Goal: Information Seeking & Learning: Learn about a topic

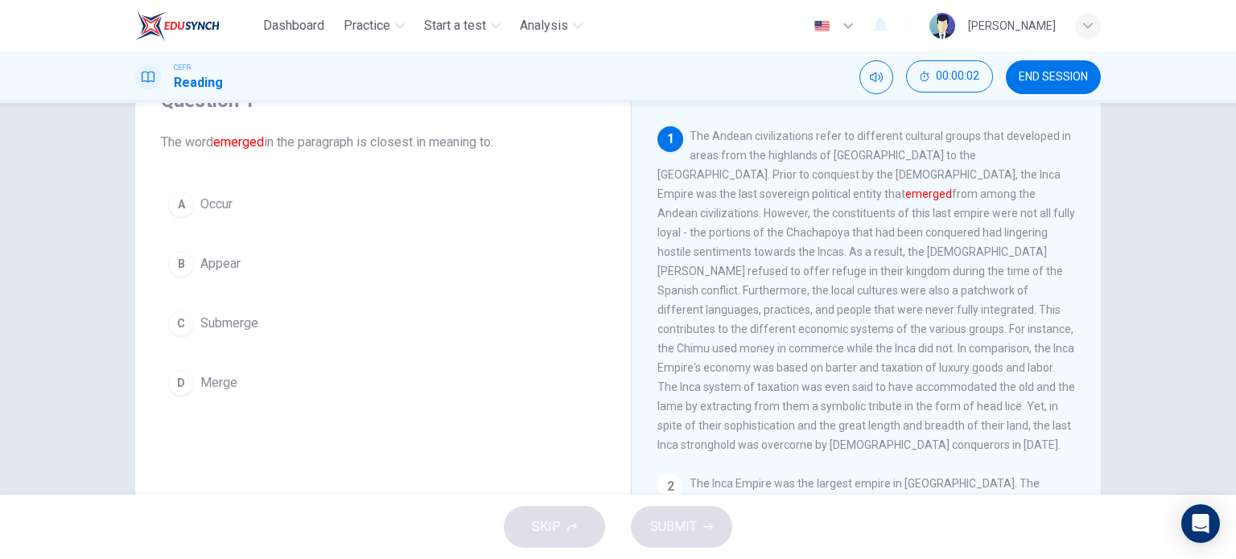
scroll to position [80, 0]
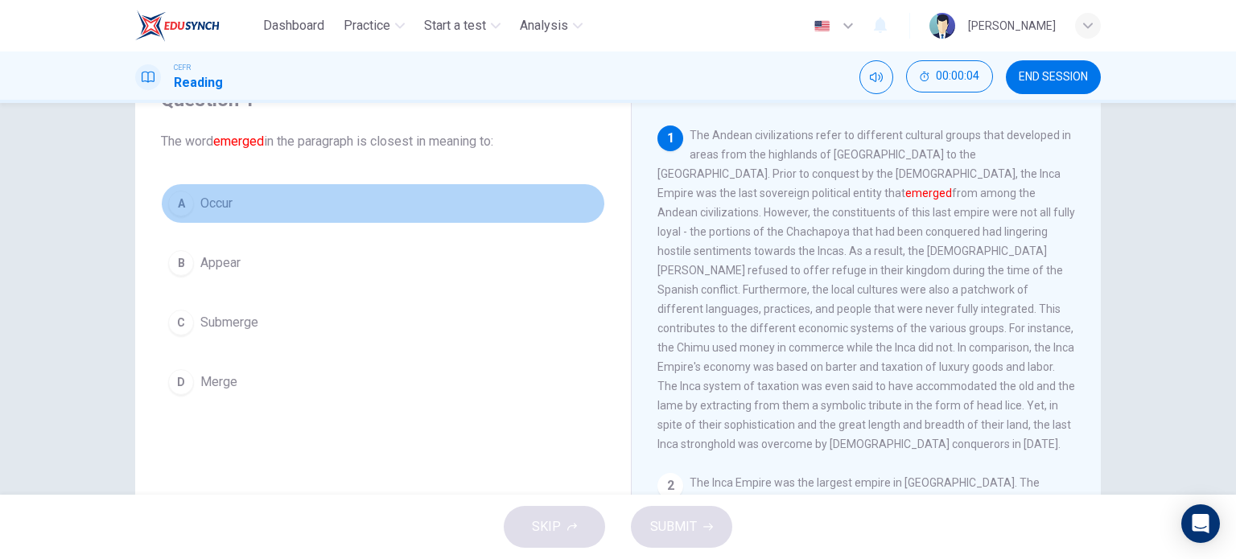
click at [213, 212] on span "Occur" at bounding box center [216, 203] width 32 height 19
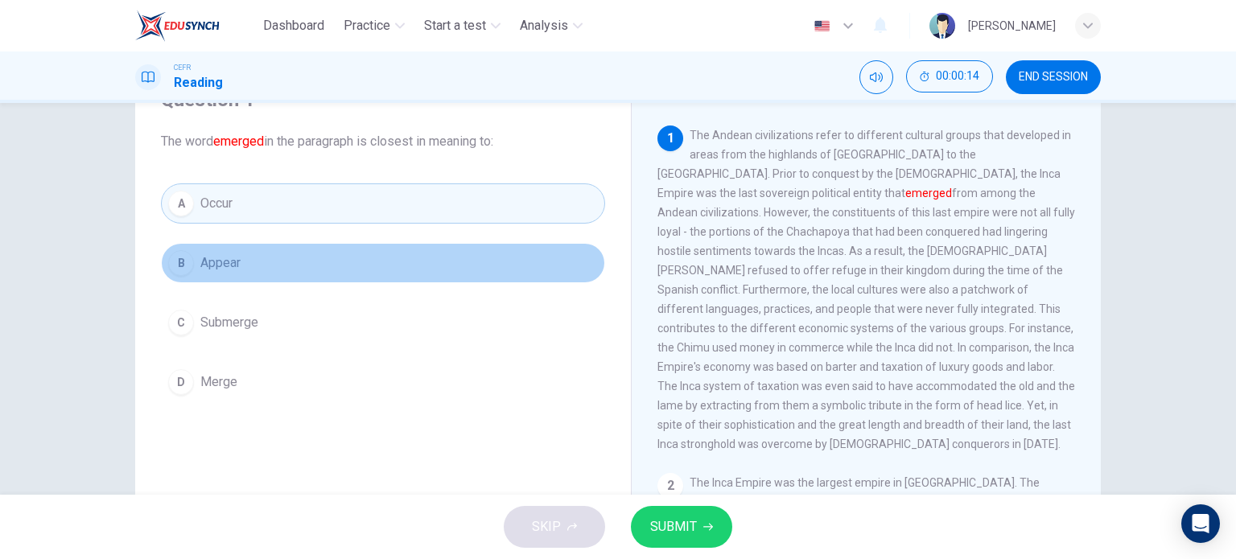
click at [423, 260] on button "B Appear" at bounding box center [383, 263] width 444 height 40
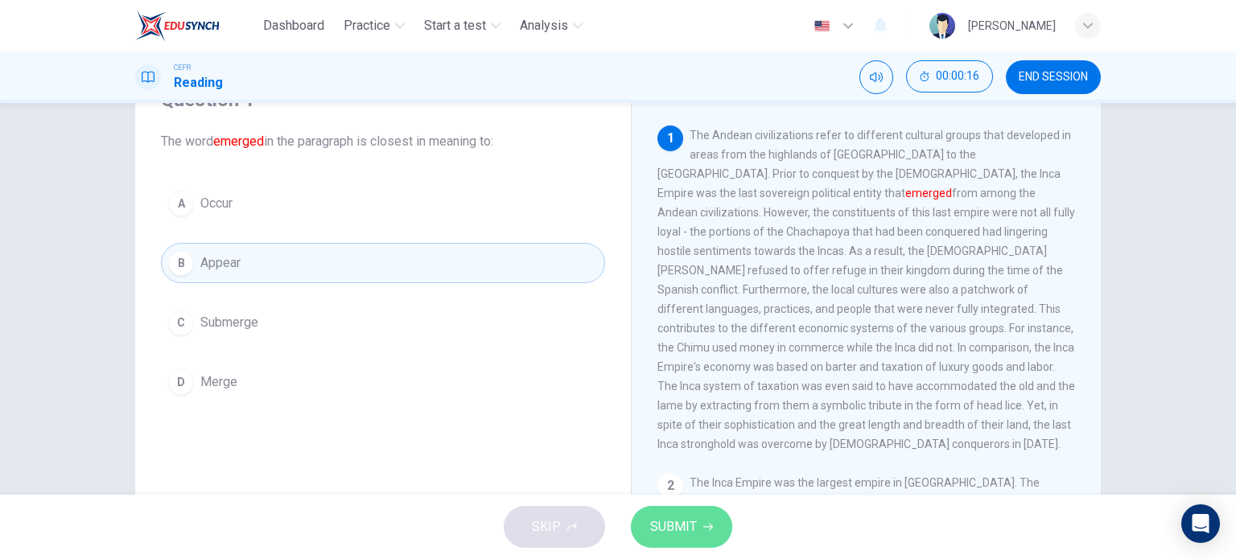
click at [678, 521] on span "SUBMIT" at bounding box center [673, 527] width 47 height 23
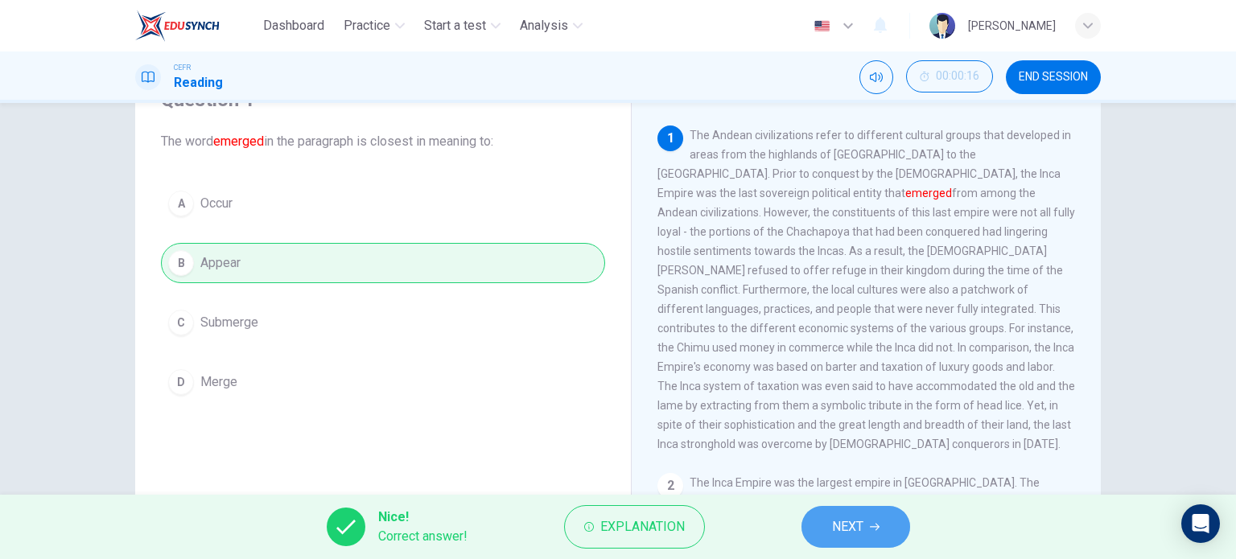
click at [861, 537] on span "NEXT" at bounding box center [847, 527] width 31 height 23
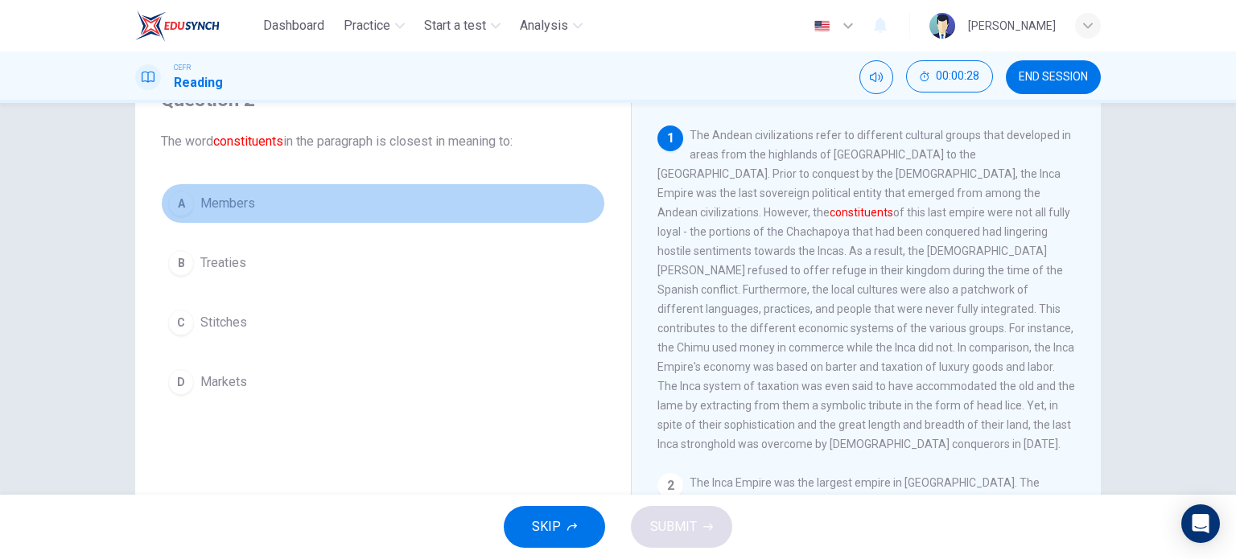
click at [471, 199] on button "A Members" at bounding box center [383, 203] width 444 height 40
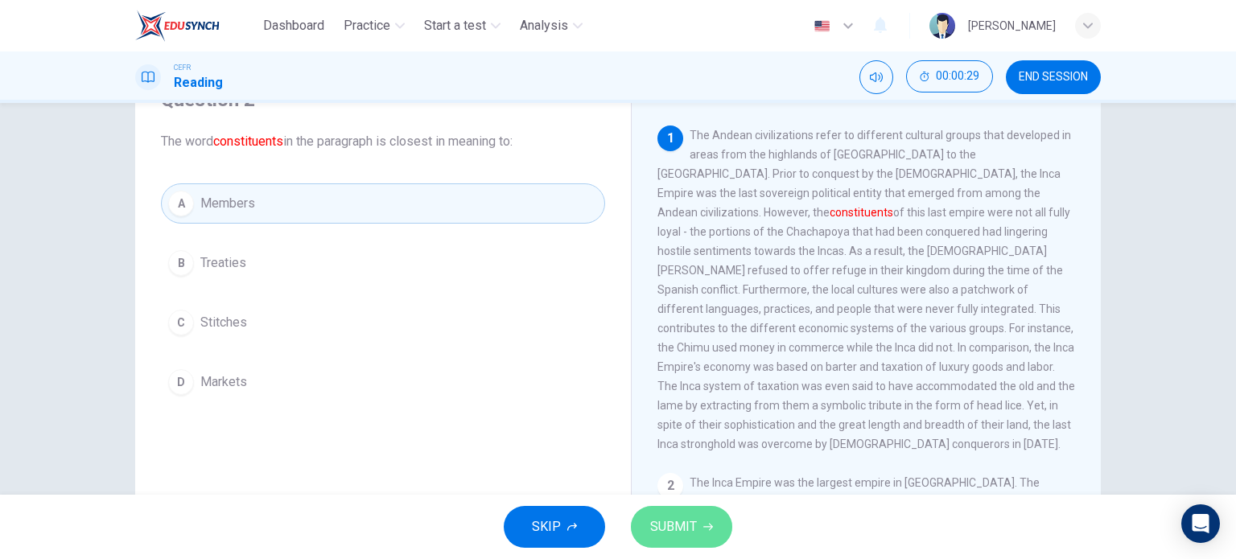
click at [690, 526] on span "SUBMIT" at bounding box center [673, 527] width 47 height 23
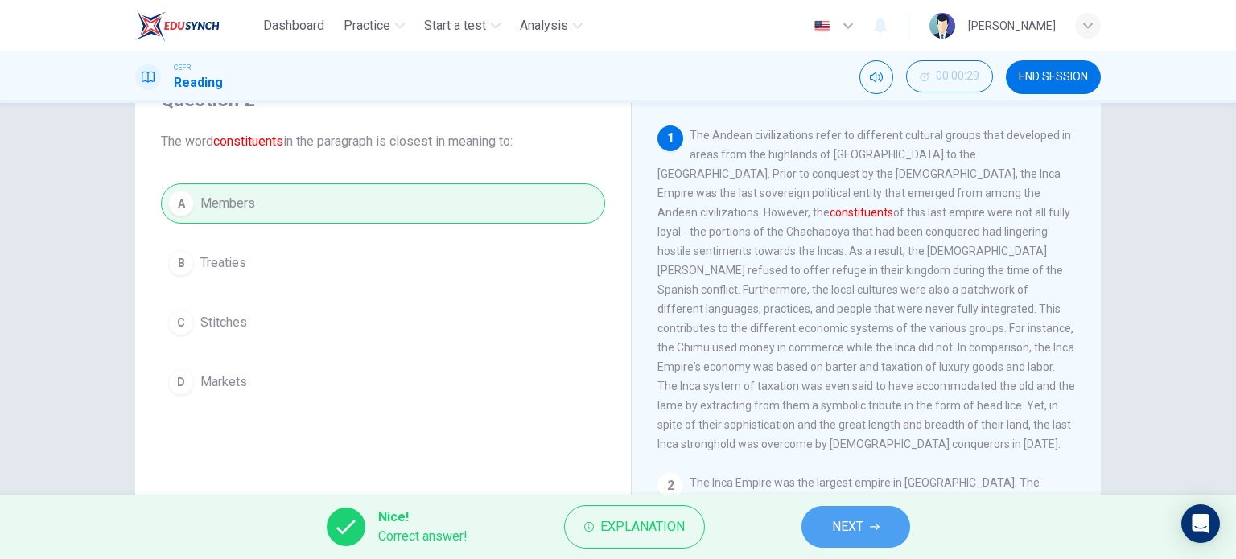
click at [869, 535] on button "NEXT" at bounding box center [855, 527] width 109 height 42
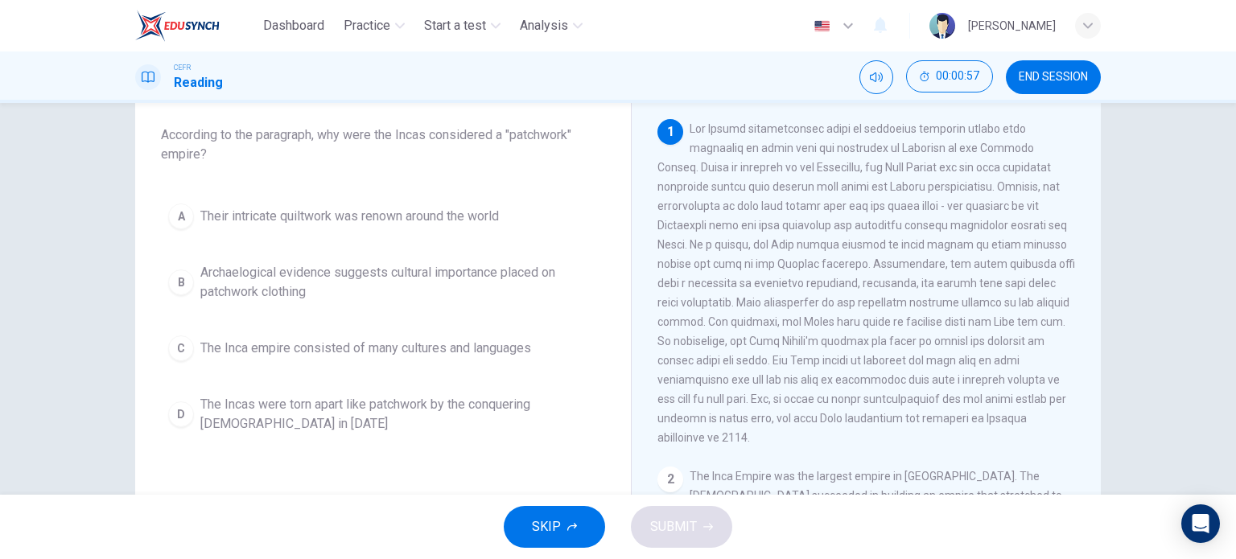
scroll to position [90, 0]
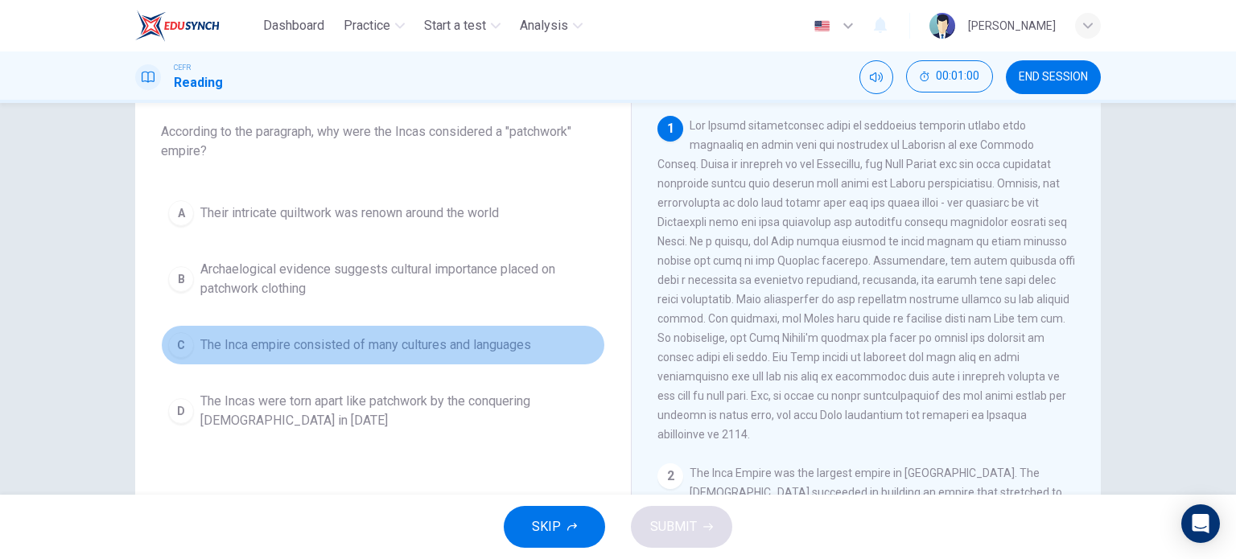
click at [448, 338] on span "The Inca empire consisted of many cultures and languages" at bounding box center [365, 344] width 331 height 19
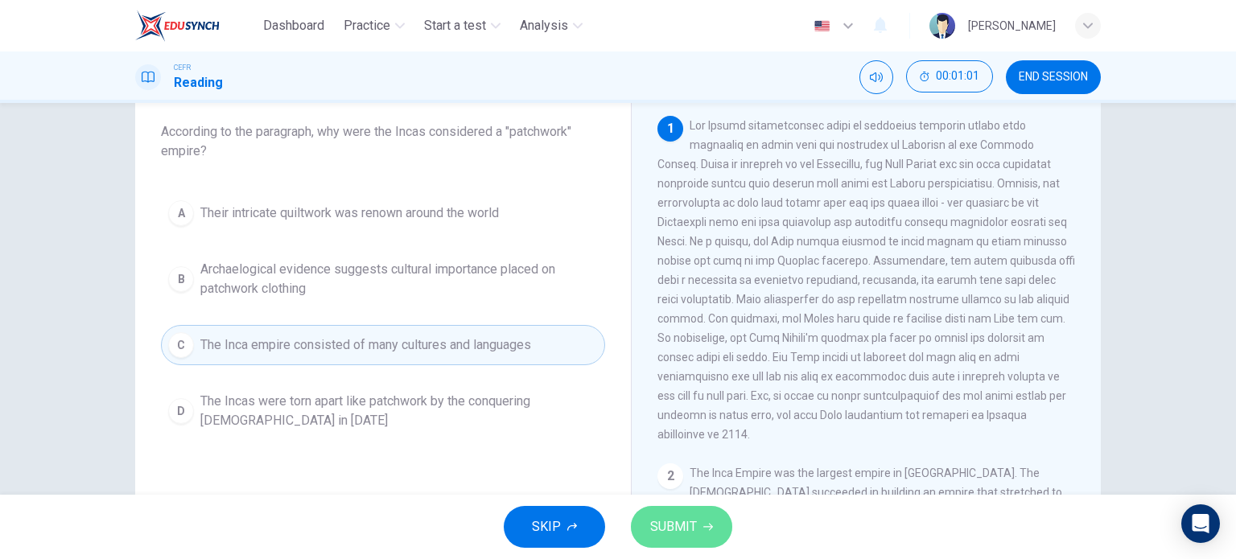
click at [712, 530] on button "SUBMIT" at bounding box center [681, 527] width 101 height 42
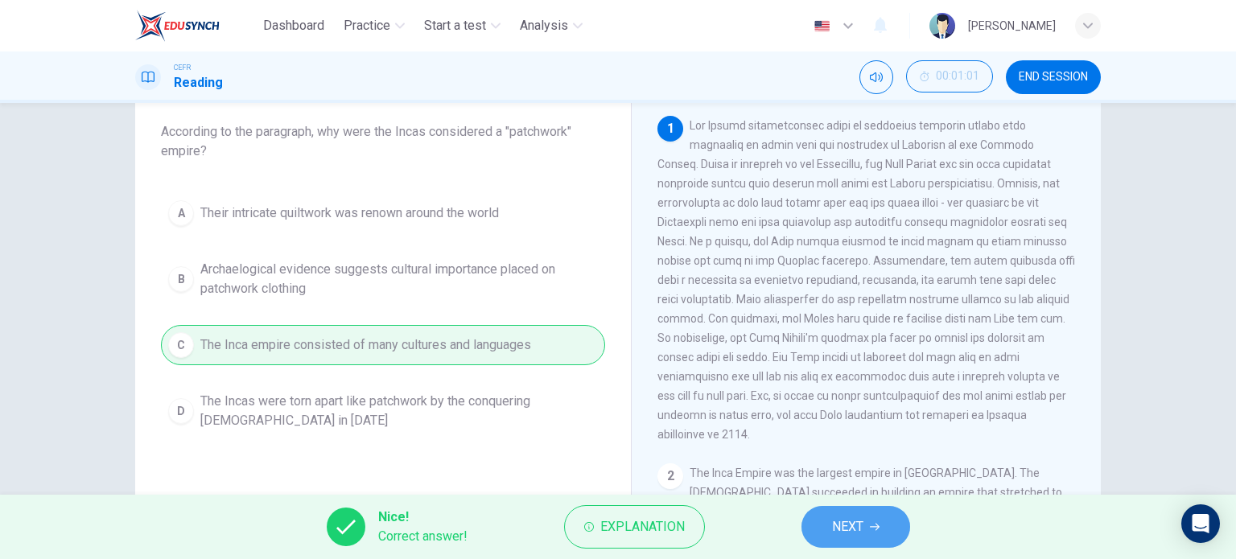
click at [875, 547] on button "NEXT" at bounding box center [855, 527] width 109 height 42
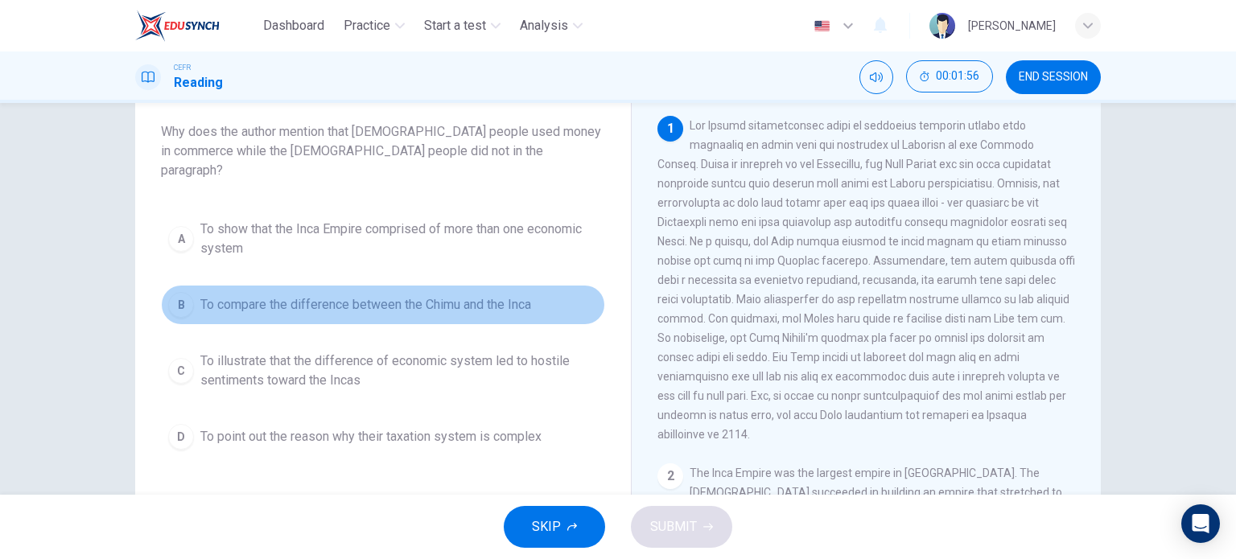
click at [524, 295] on span "To compare the difference between the Chimu and the Inca" at bounding box center [365, 304] width 331 height 19
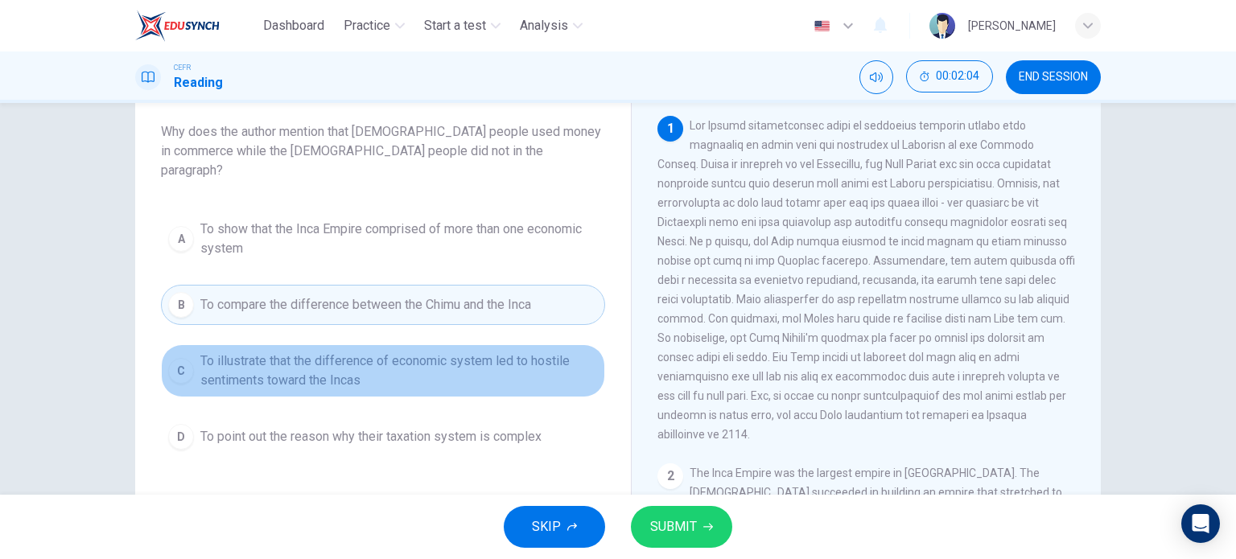
click at [521, 352] on span "To illustrate that the difference of economic system led to hostile sentiments …" at bounding box center [398, 371] width 397 height 39
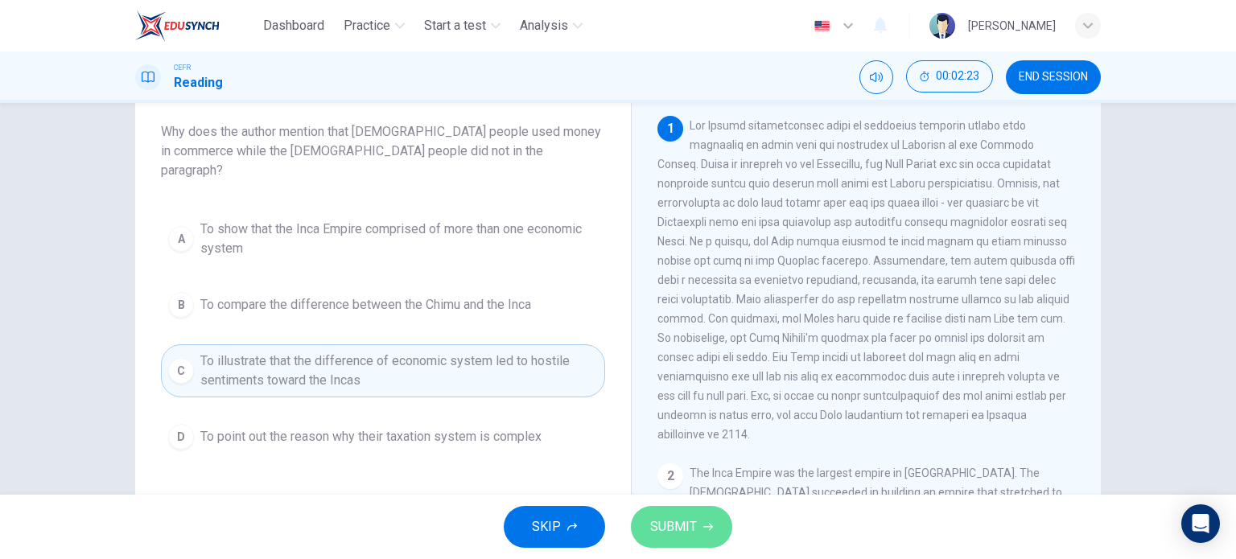
click at [694, 546] on button "SUBMIT" at bounding box center [681, 527] width 101 height 42
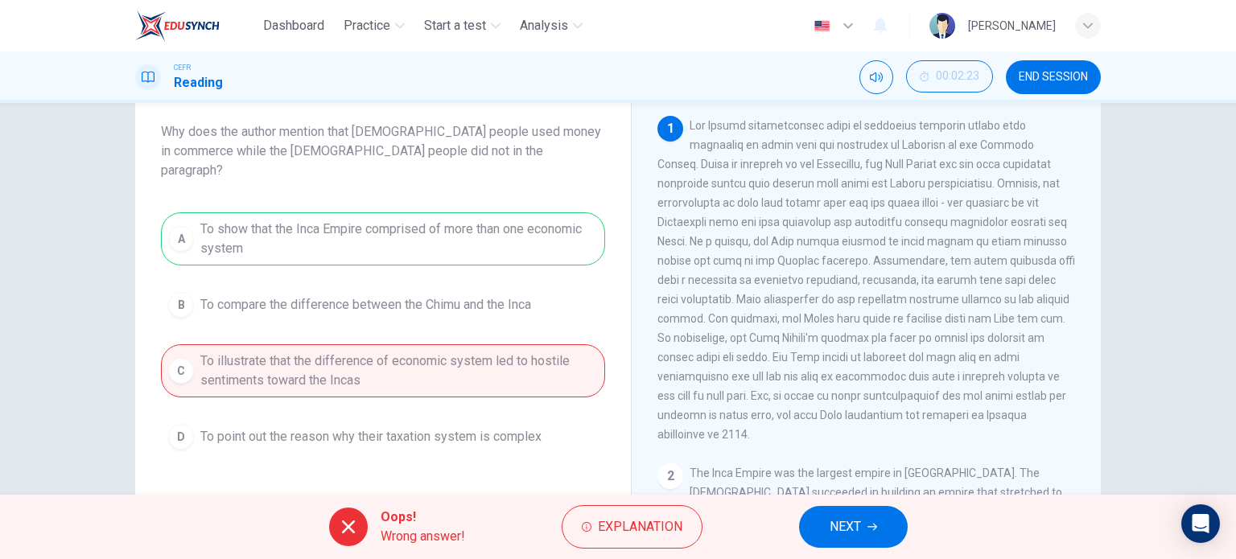
click at [858, 516] on span "NEXT" at bounding box center [844, 527] width 31 height 23
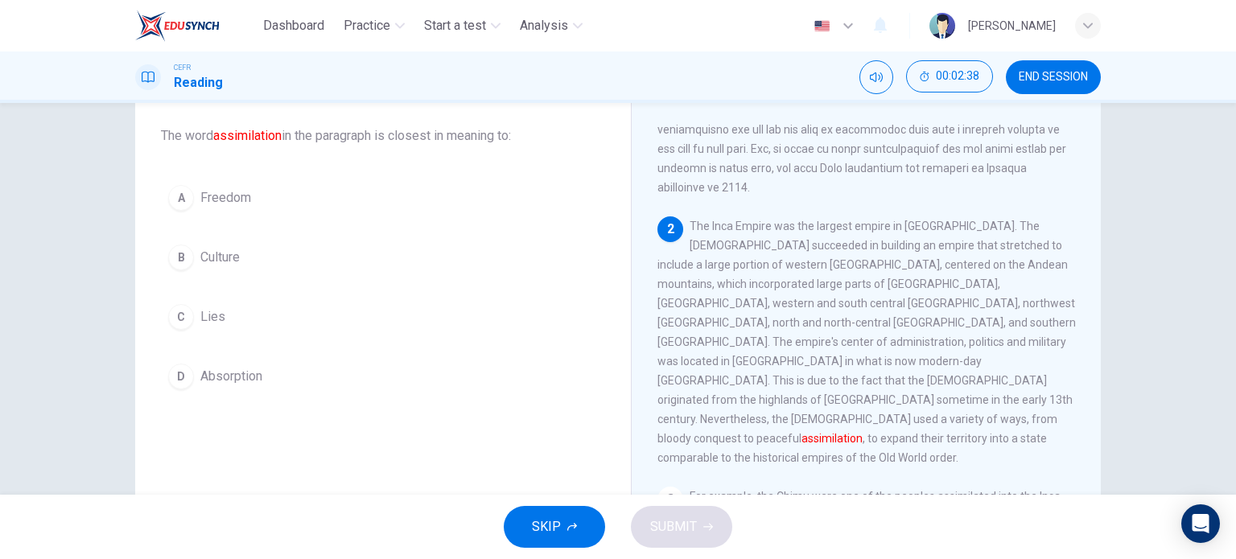
scroll to position [87, 0]
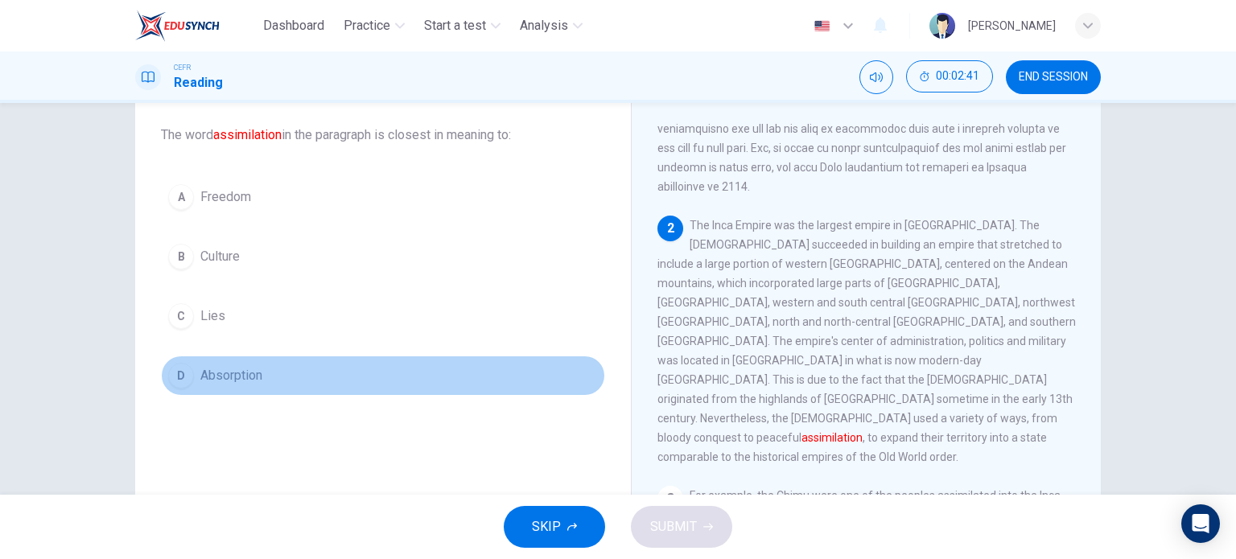
click at [274, 379] on button "D Absorption" at bounding box center [383, 376] width 444 height 40
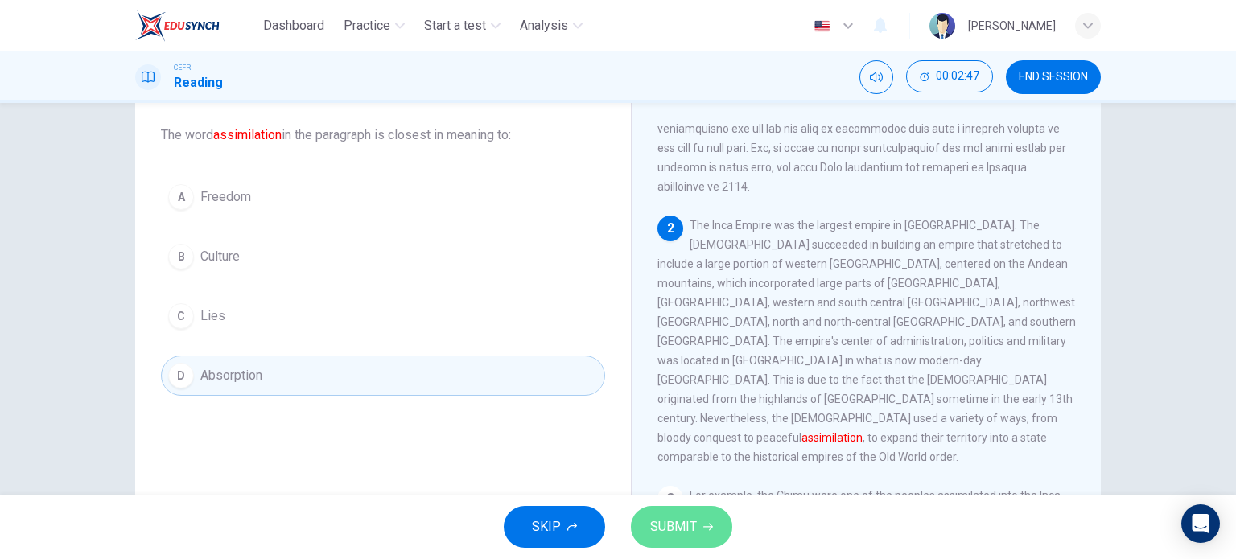
click at [716, 537] on button "SUBMIT" at bounding box center [681, 527] width 101 height 42
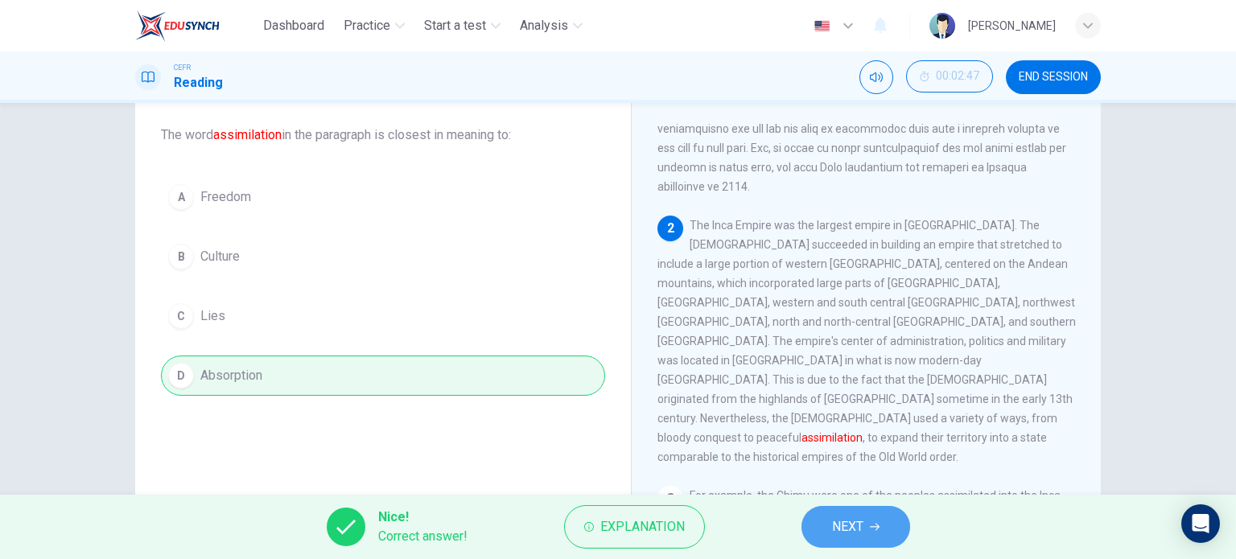
click at [850, 533] on span "NEXT" at bounding box center [847, 527] width 31 height 23
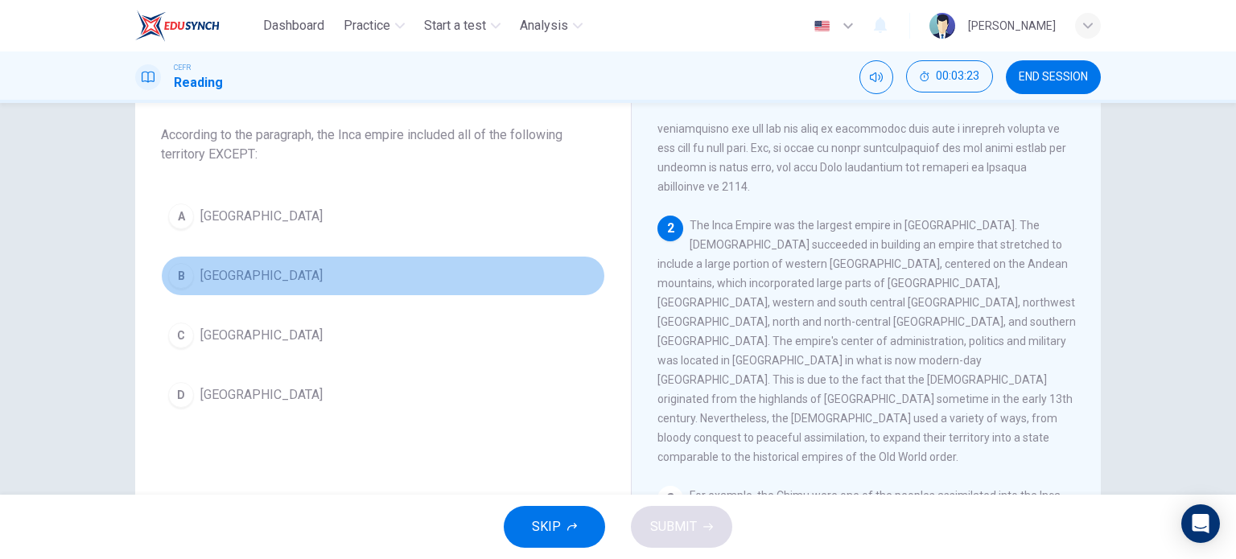
click at [370, 294] on button "B [GEOGRAPHIC_DATA]" at bounding box center [383, 276] width 444 height 40
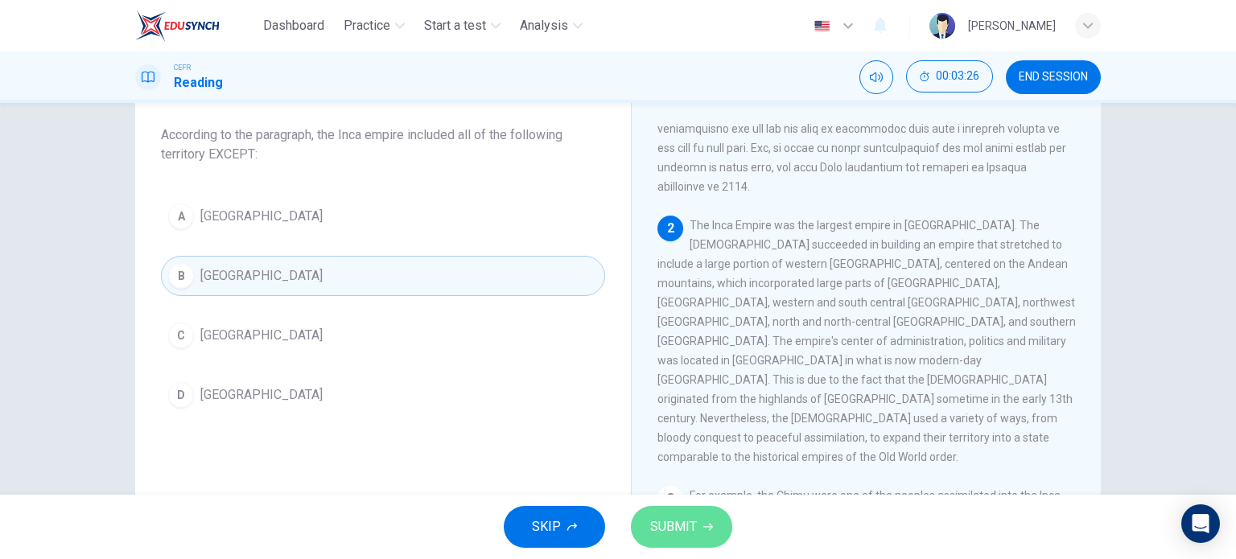
click at [692, 537] on span "SUBMIT" at bounding box center [673, 527] width 47 height 23
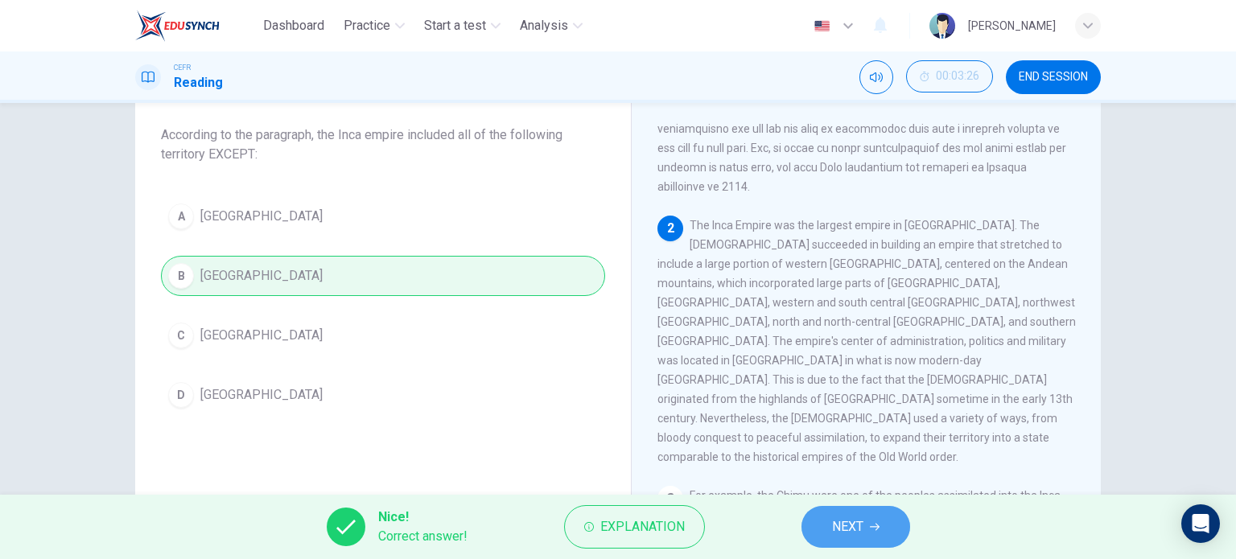
click at [866, 516] on button "NEXT" at bounding box center [855, 527] width 109 height 42
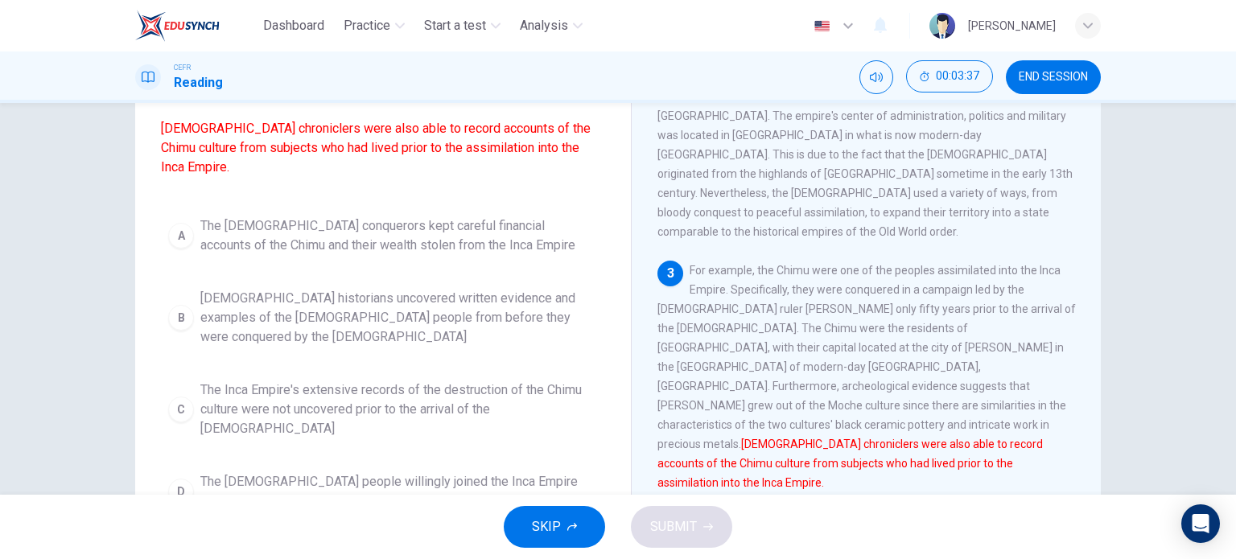
scroll to position [129, 0]
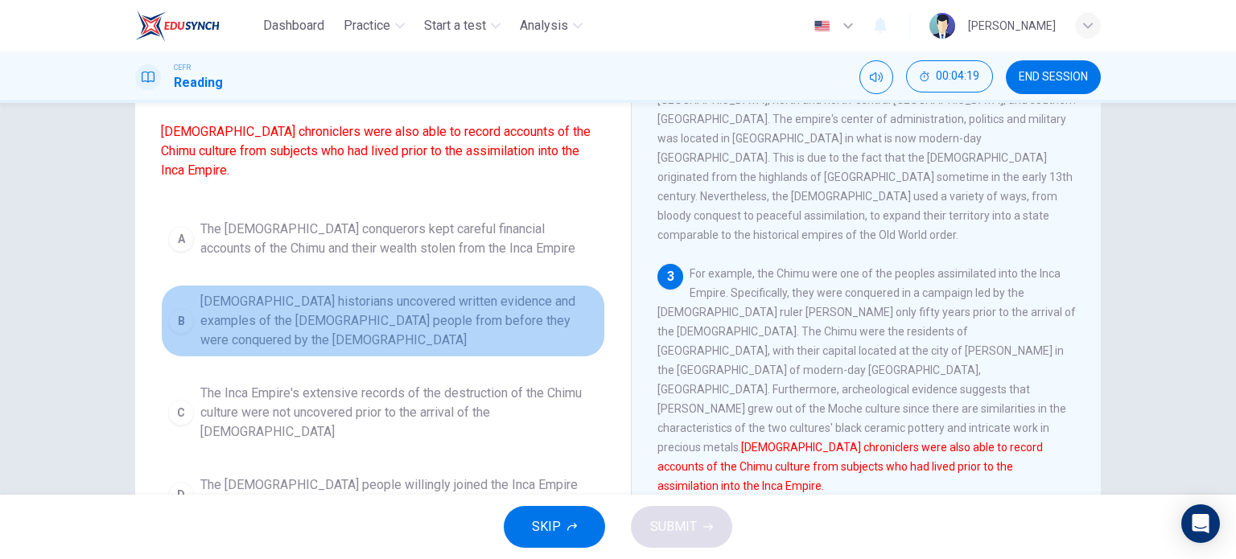
click at [476, 317] on span "[DEMOGRAPHIC_DATA] historians uncovered written evidence and examples of the [D…" at bounding box center [398, 321] width 397 height 58
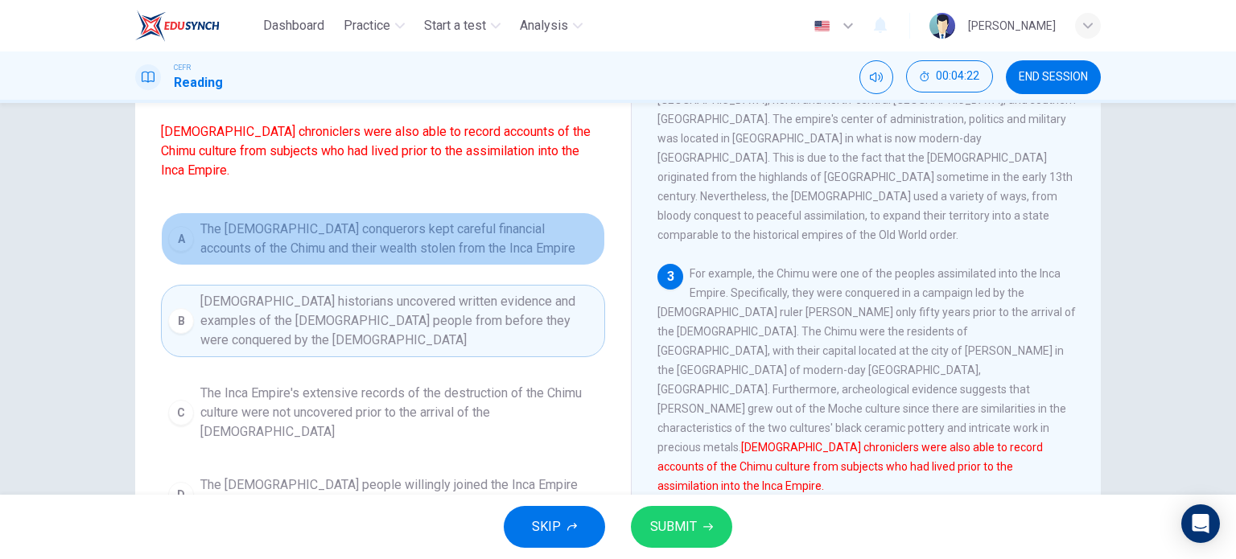
click at [550, 226] on span "The [DEMOGRAPHIC_DATA] conquerors kept careful financial accounts of the Chimu …" at bounding box center [398, 239] width 397 height 39
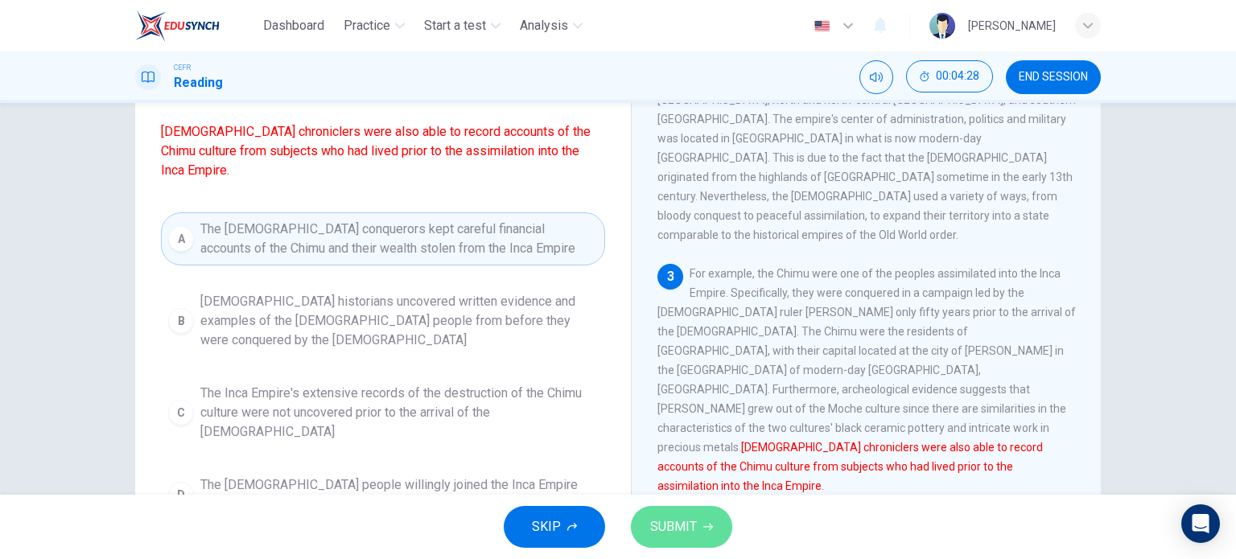
click at [673, 526] on span "SUBMIT" at bounding box center [673, 527] width 47 height 23
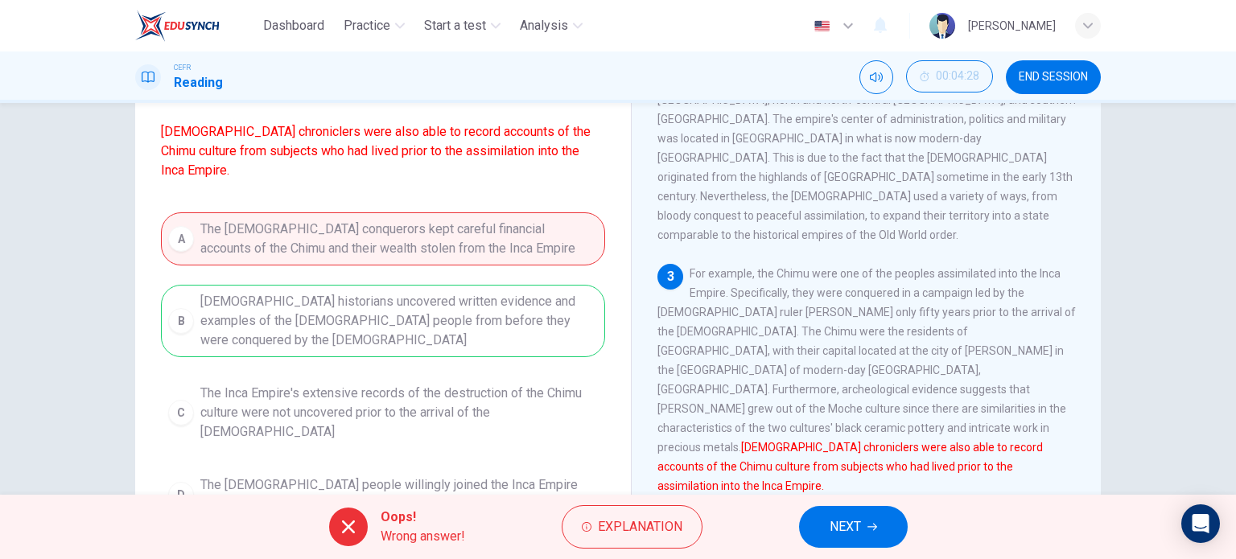
click at [812, 500] on div "Oops! Wrong answer! Explanation NEXT" at bounding box center [618, 527] width 1236 height 64
click at [841, 525] on span "NEXT" at bounding box center [844, 527] width 31 height 23
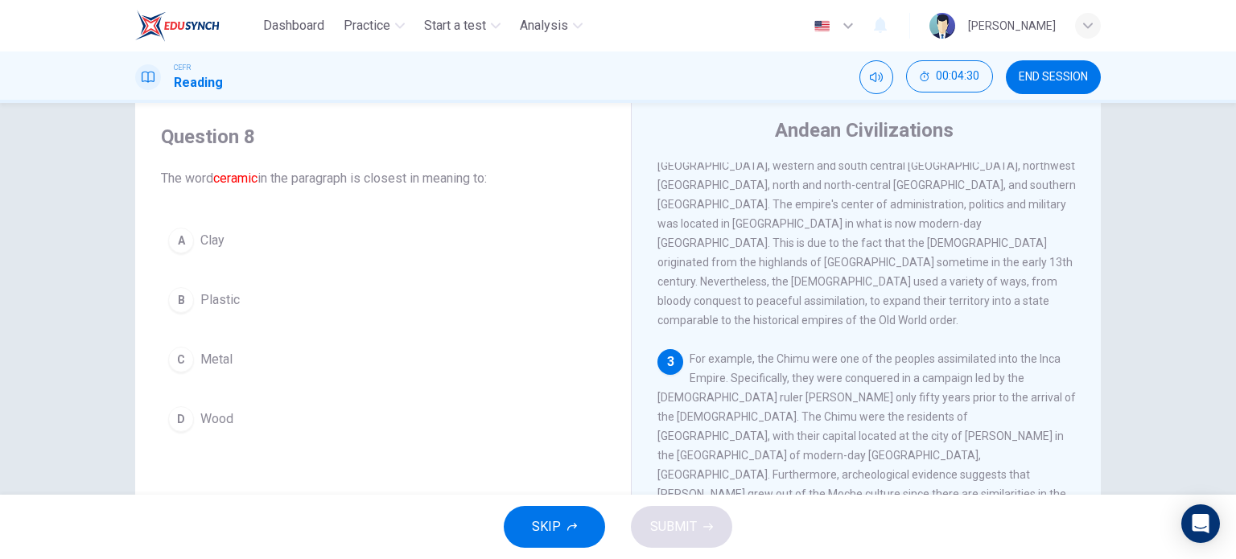
scroll to position [44, 0]
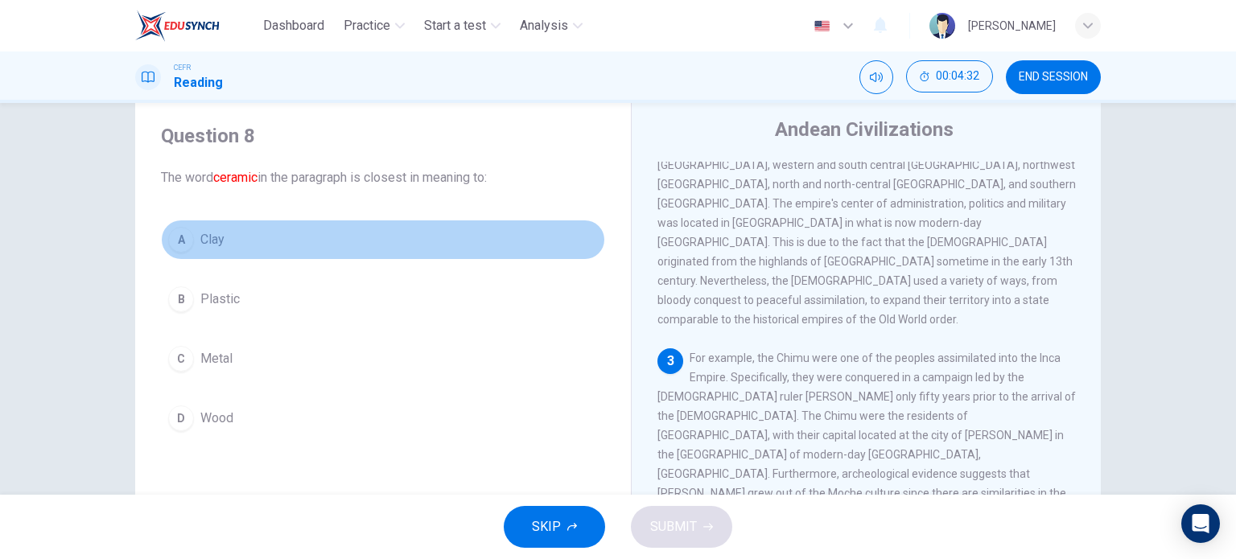
click at [327, 247] on button "A Clay" at bounding box center [383, 240] width 444 height 40
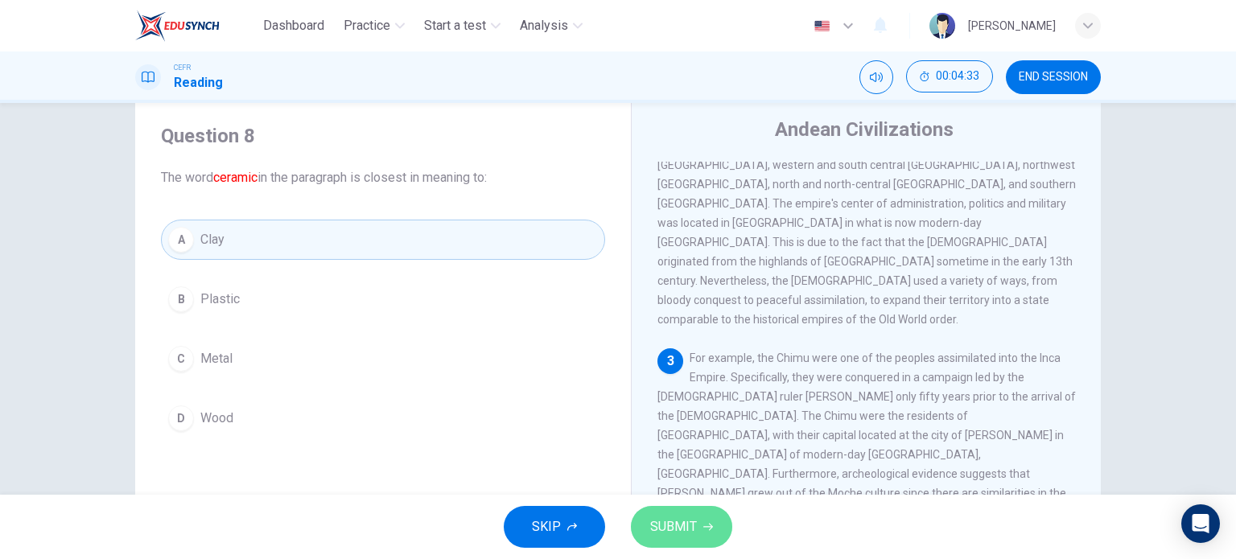
click at [696, 523] on button "SUBMIT" at bounding box center [681, 527] width 101 height 42
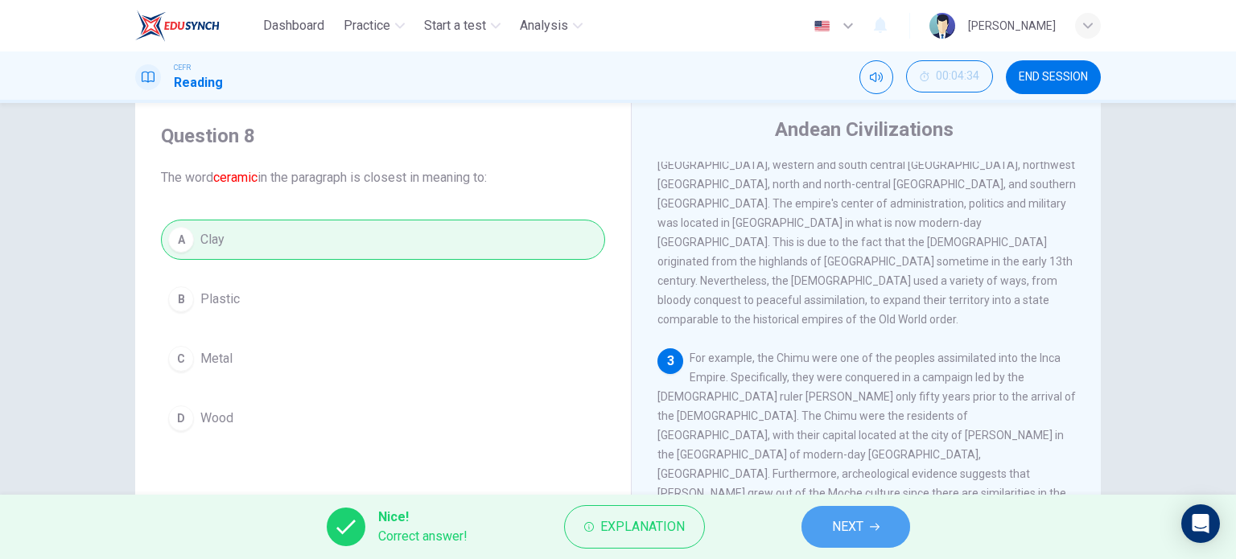
click at [843, 517] on span "NEXT" at bounding box center [847, 527] width 31 height 23
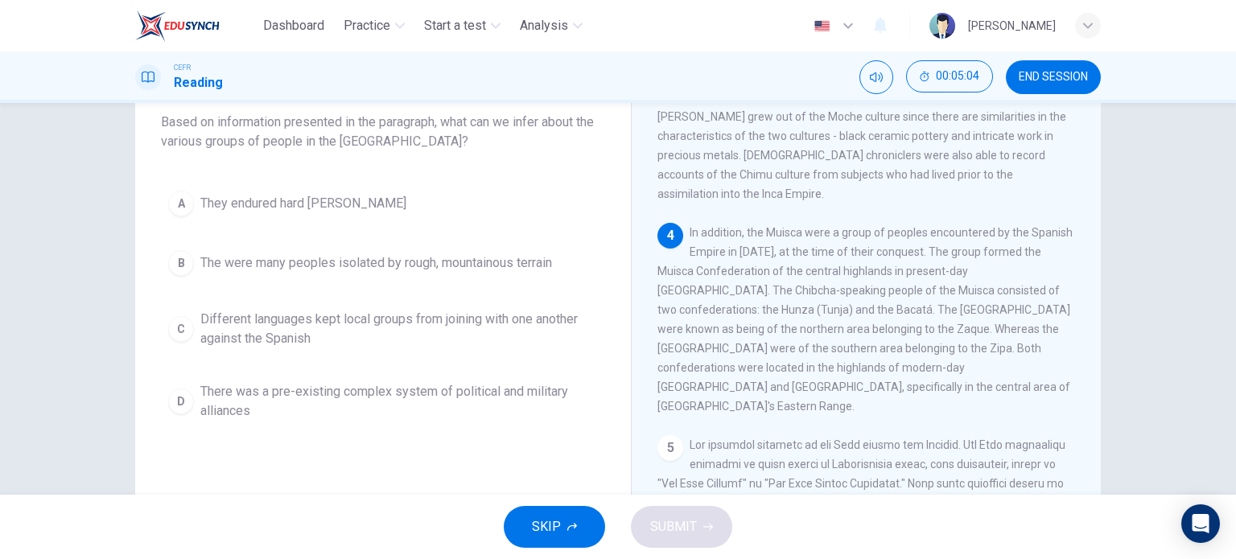
scroll to position [751, 0]
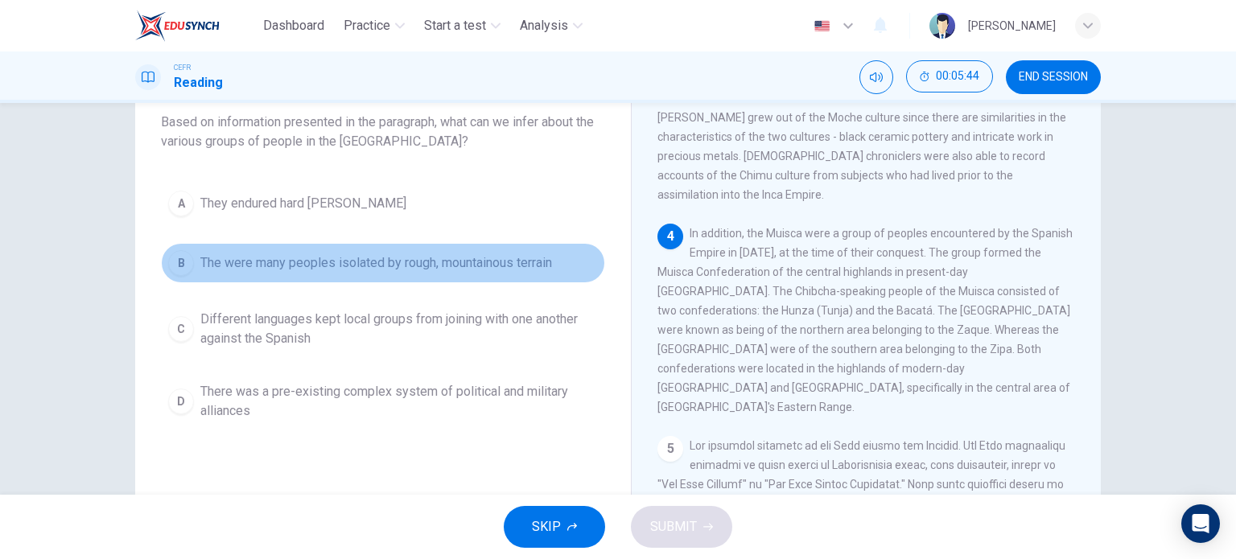
click at [517, 274] on button "B The were many peoples isolated by rough, mountainous terrain" at bounding box center [383, 263] width 444 height 40
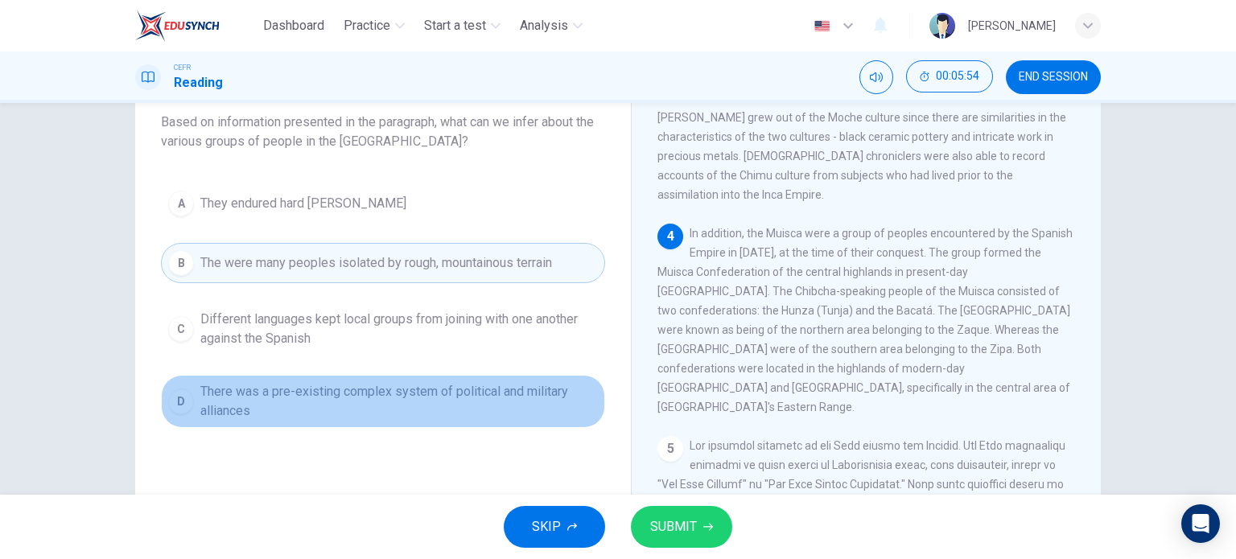
click at [529, 398] on span "There was a pre-existing complex system of political and military alliances" at bounding box center [398, 401] width 397 height 39
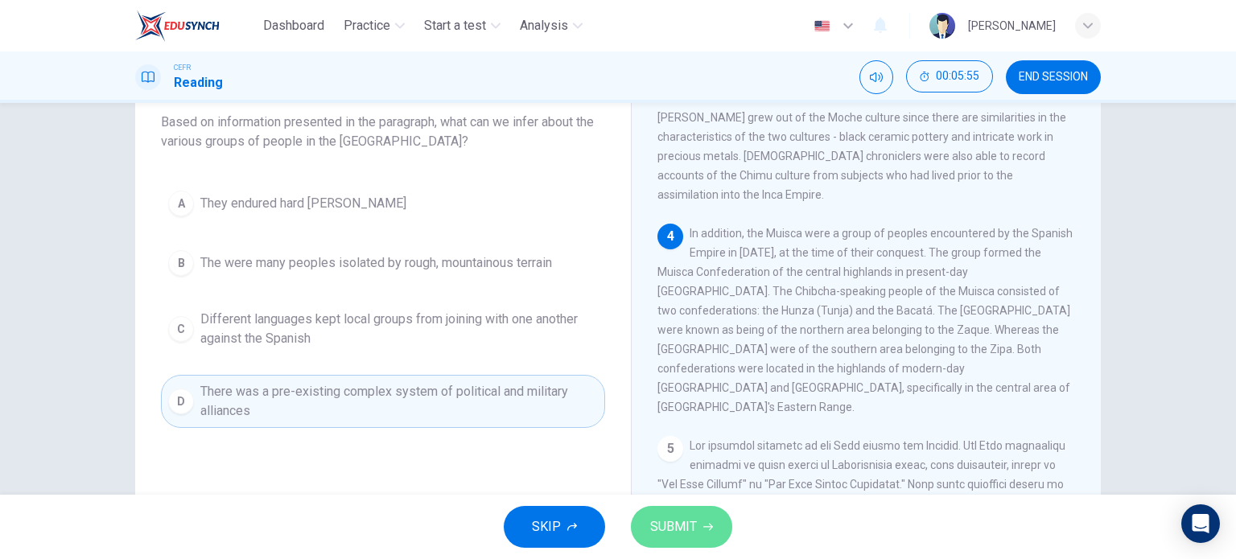
click at [693, 522] on span "SUBMIT" at bounding box center [673, 527] width 47 height 23
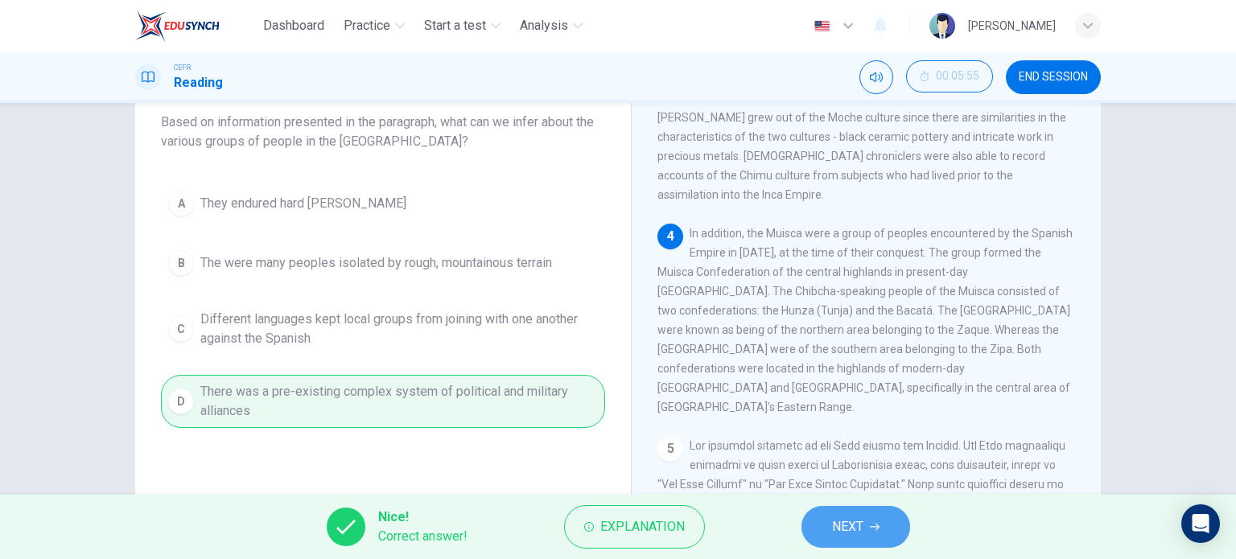
click at [845, 529] on span "NEXT" at bounding box center [847, 527] width 31 height 23
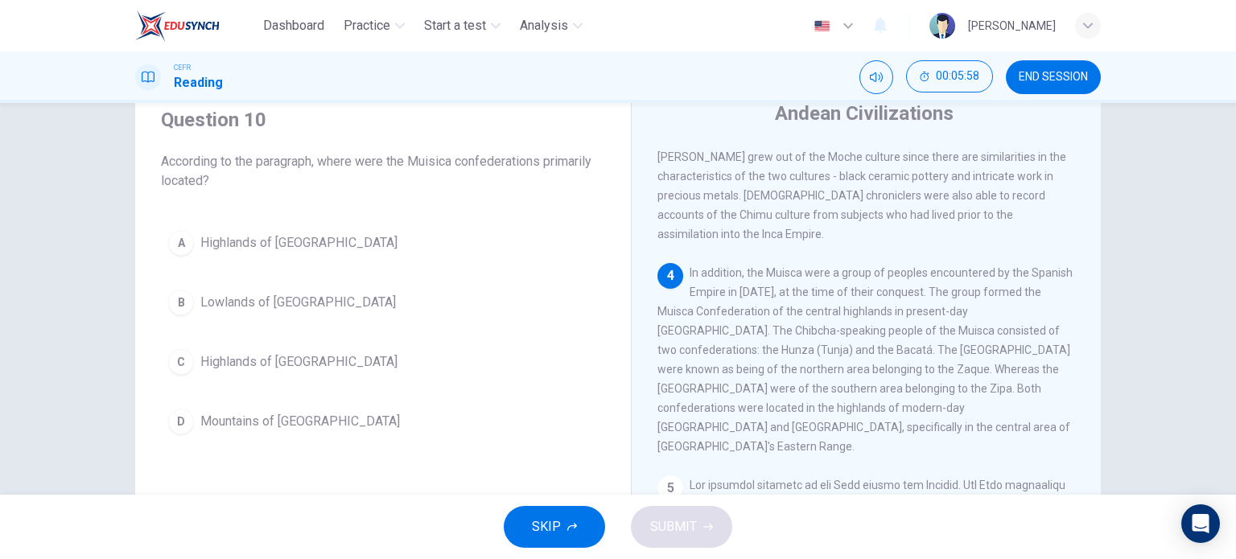
scroll to position [61, 0]
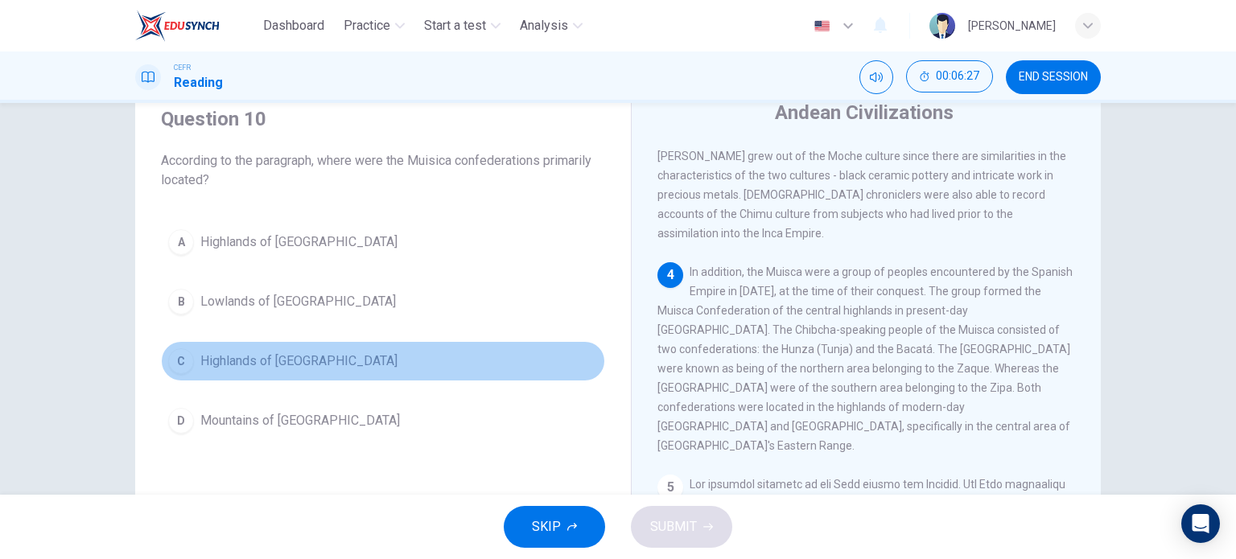
click at [351, 368] on button "C Highlands of [GEOGRAPHIC_DATA]" at bounding box center [383, 361] width 444 height 40
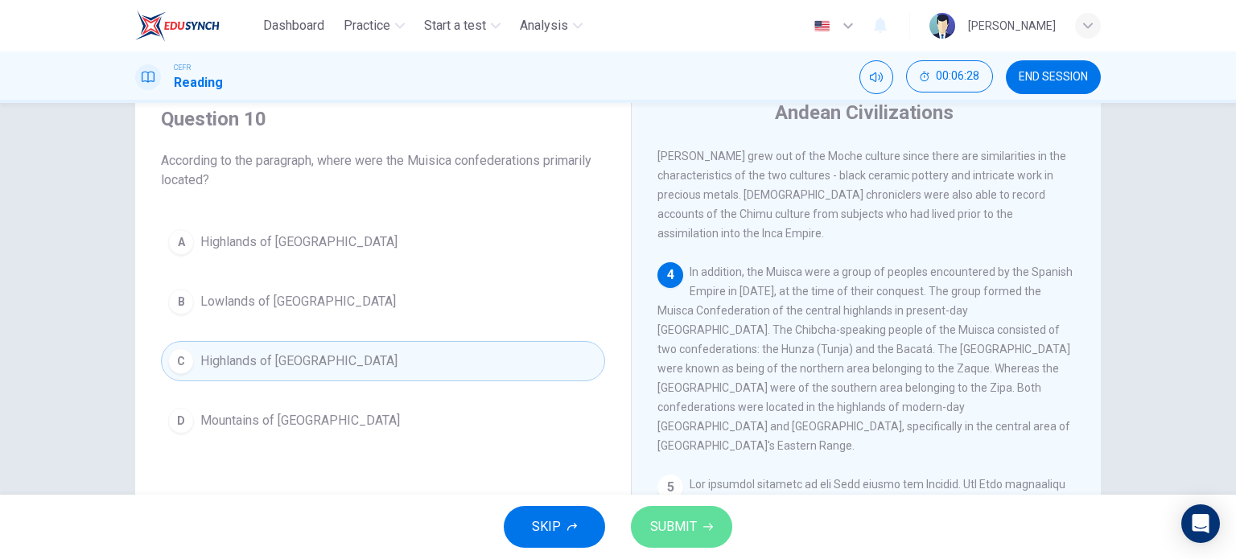
click at [659, 522] on span "SUBMIT" at bounding box center [673, 527] width 47 height 23
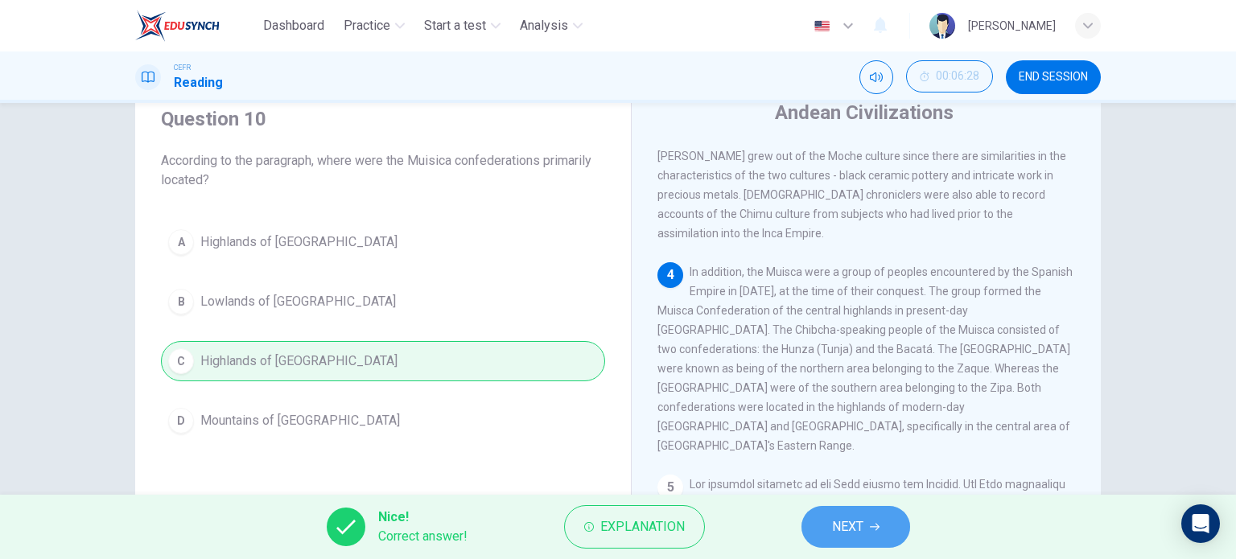
click at [877, 524] on icon "button" at bounding box center [875, 527] width 10 height 7
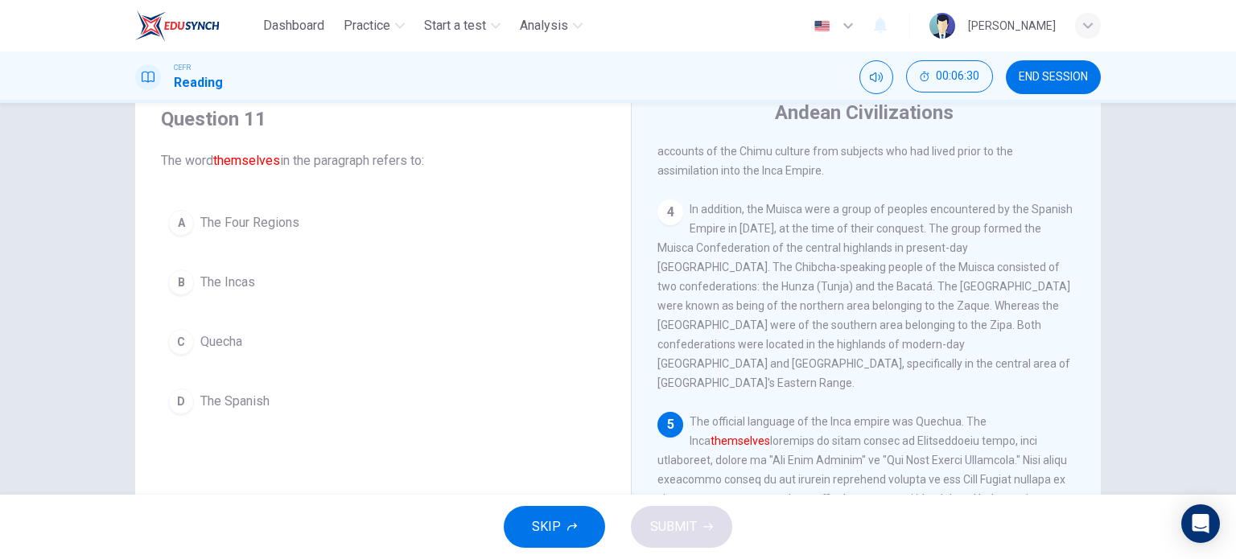
scroll to position [825, 0]
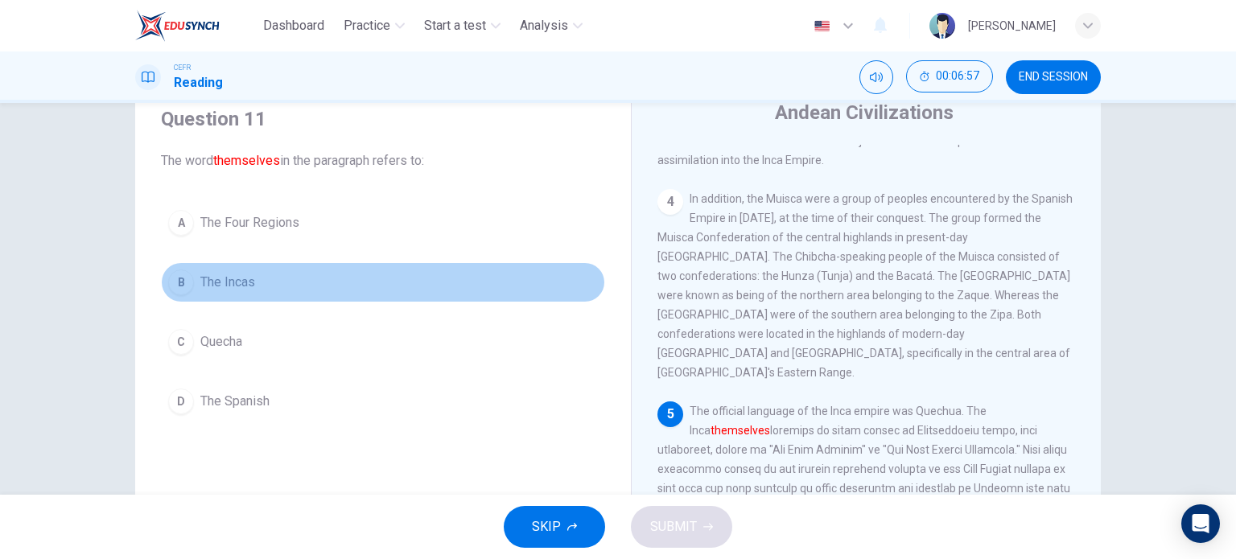
click at [455, 285] on button "B The Incas" at bounding box center [383, 282] width 444 height 40
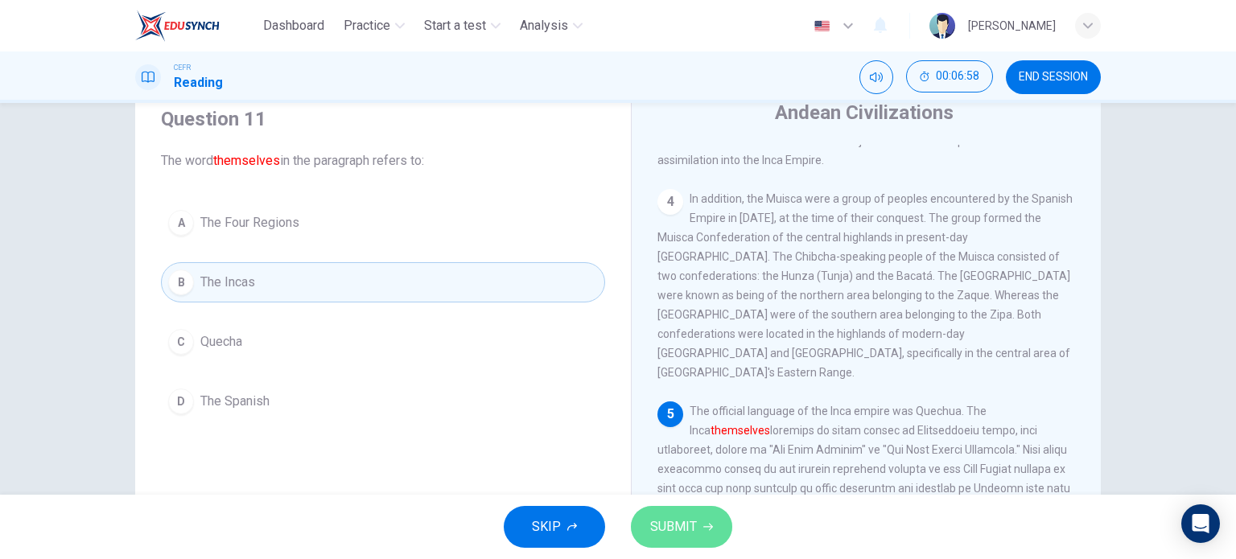
click at [689, 530] on span "SUBMIT" at bounding box center [673, 527] width 47 height 23
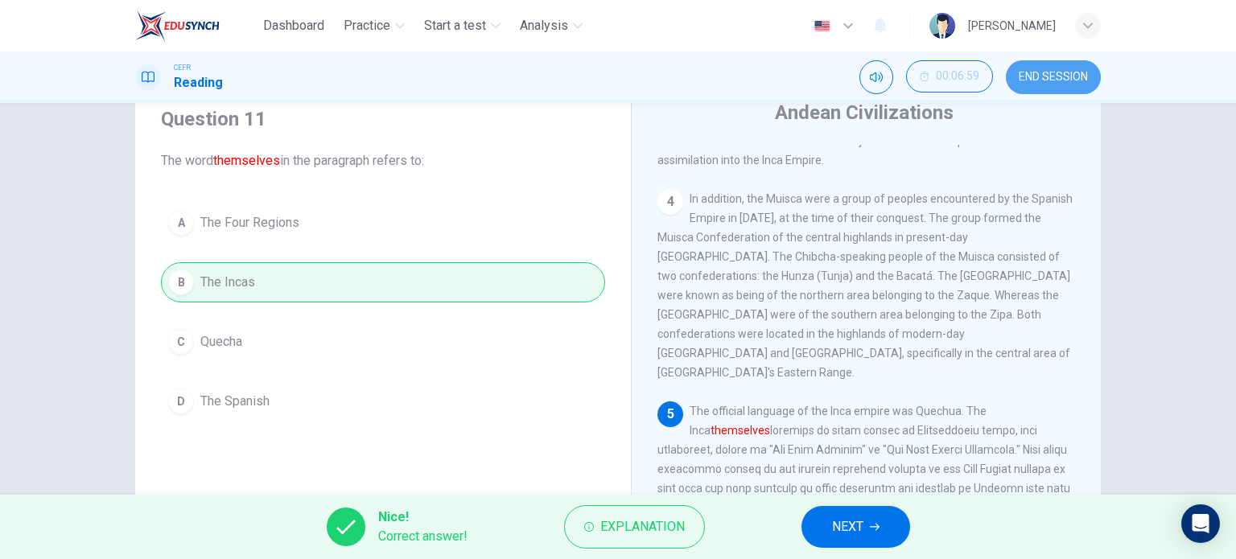
click at [1055, 72] on span "END SESSION" at bounding box center [1052, 77] width 69 height 13
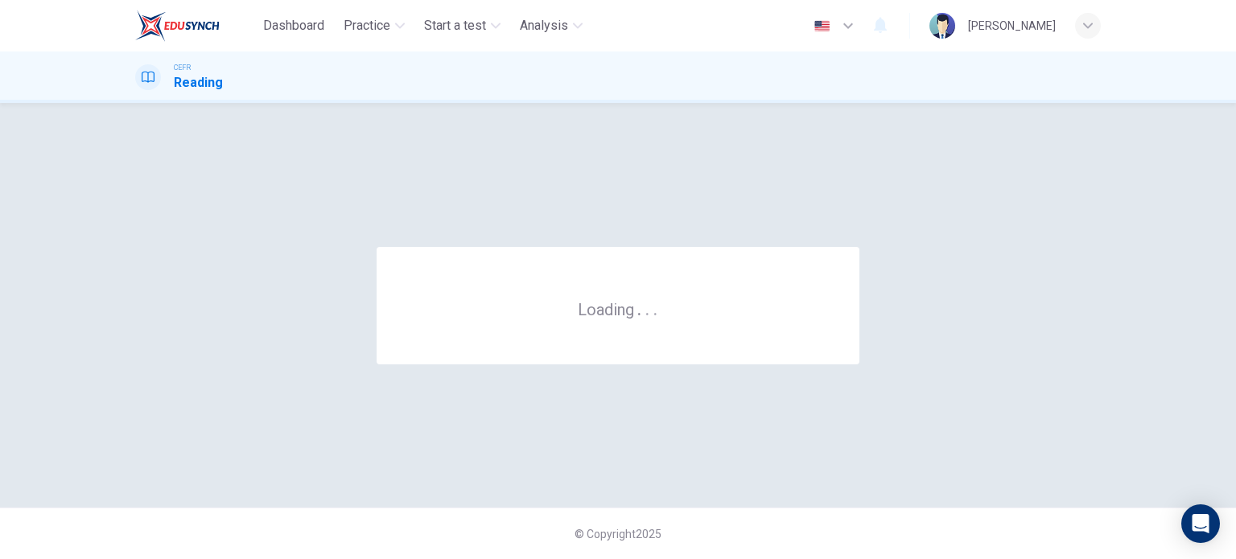
scroll to position [0, 0]
